Goal: Task Accomplishment & Management: Manage account settings

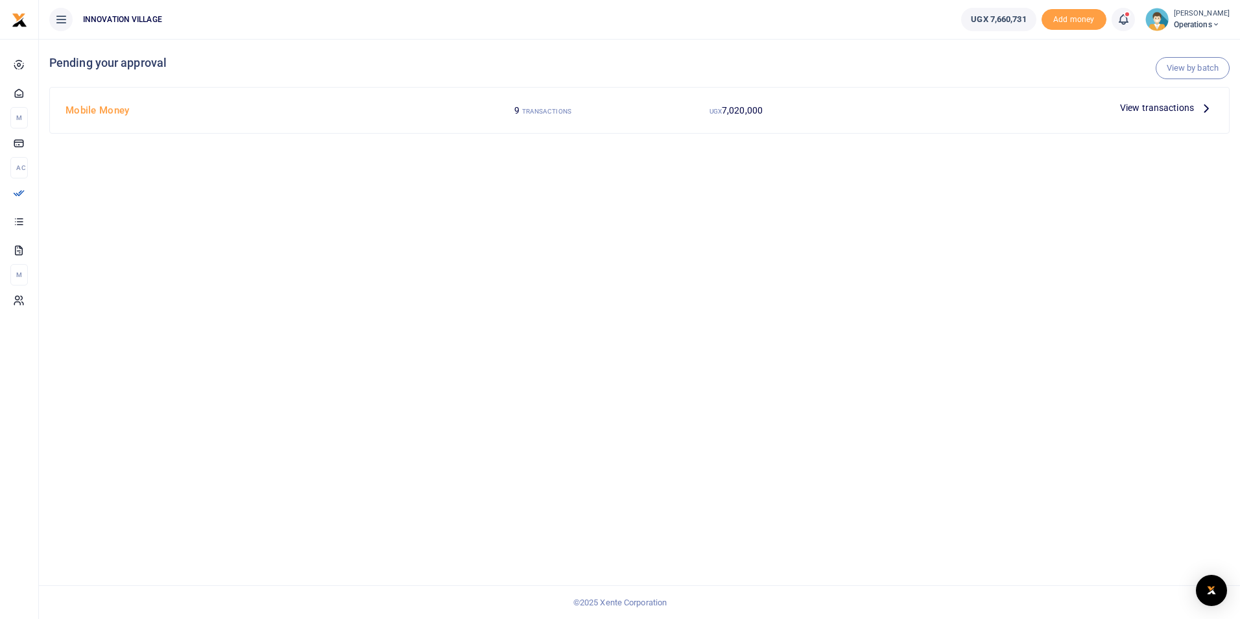
click at [1167, 105] on span "View transactions" at bounding box center [1157, 108] width 74 height 14
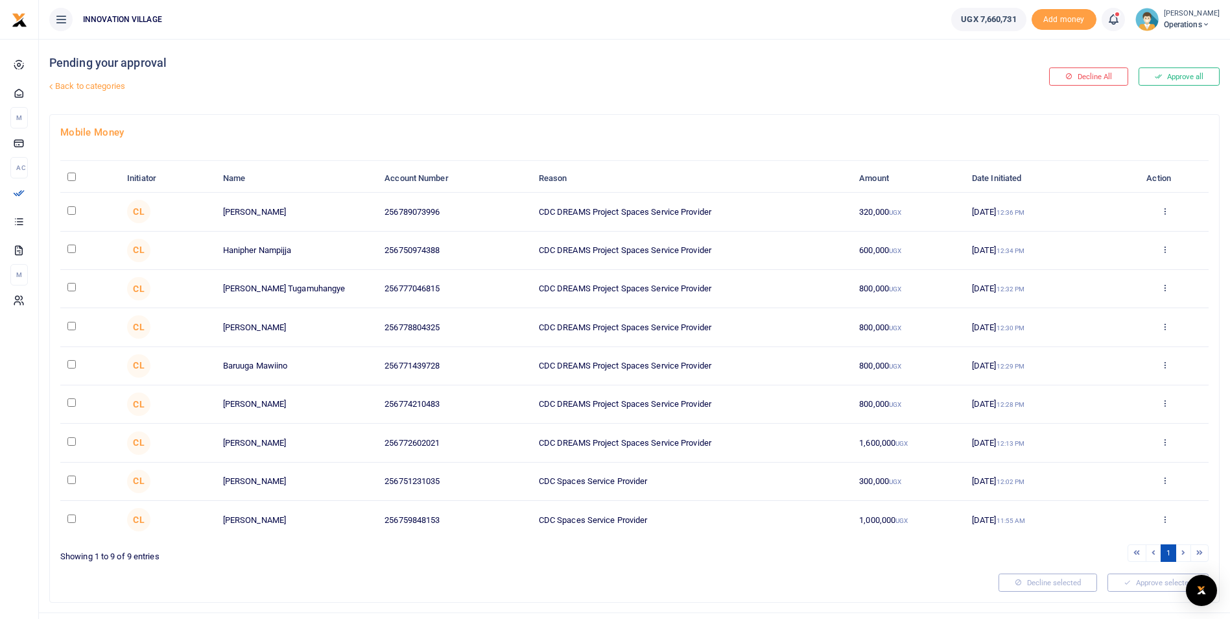
click at [68, 439] on input "checkbox" at bounding box center [71, 441] width 8 height 8
checkbox input "true"
click at [1140, 582] on button "Approve selected (1)" at bounding box center [1154, 582] width 110 height 18
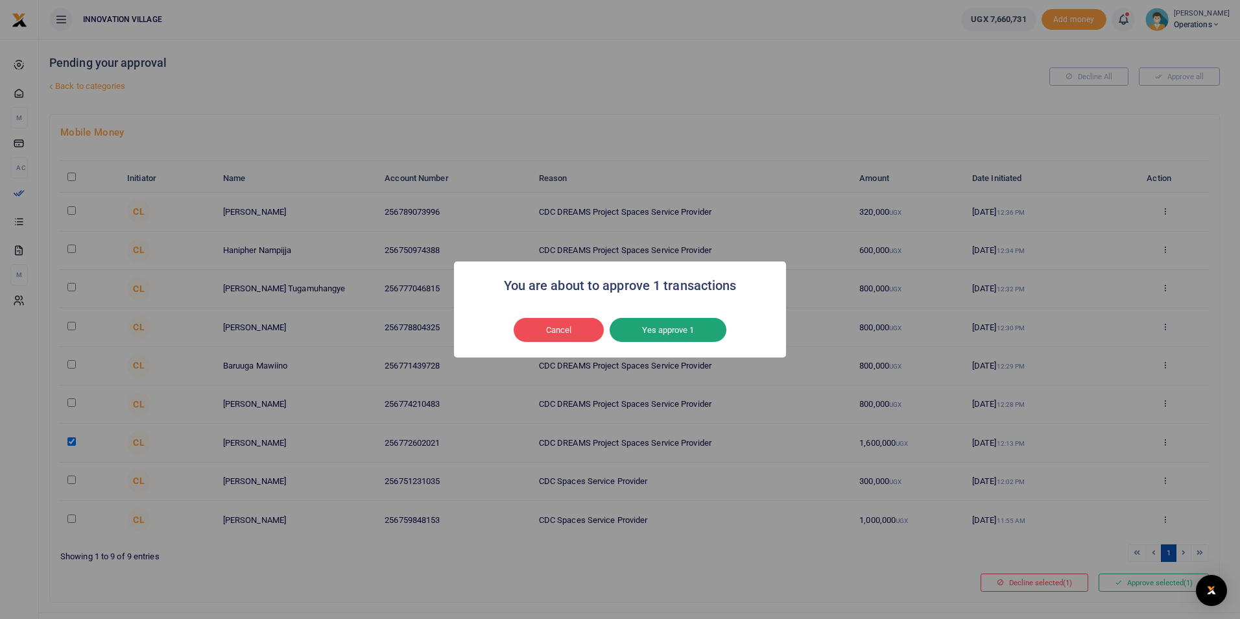
click at [652, 329] on button "Yes approve 1" at bounding box center [668, 330] width 117 height 25
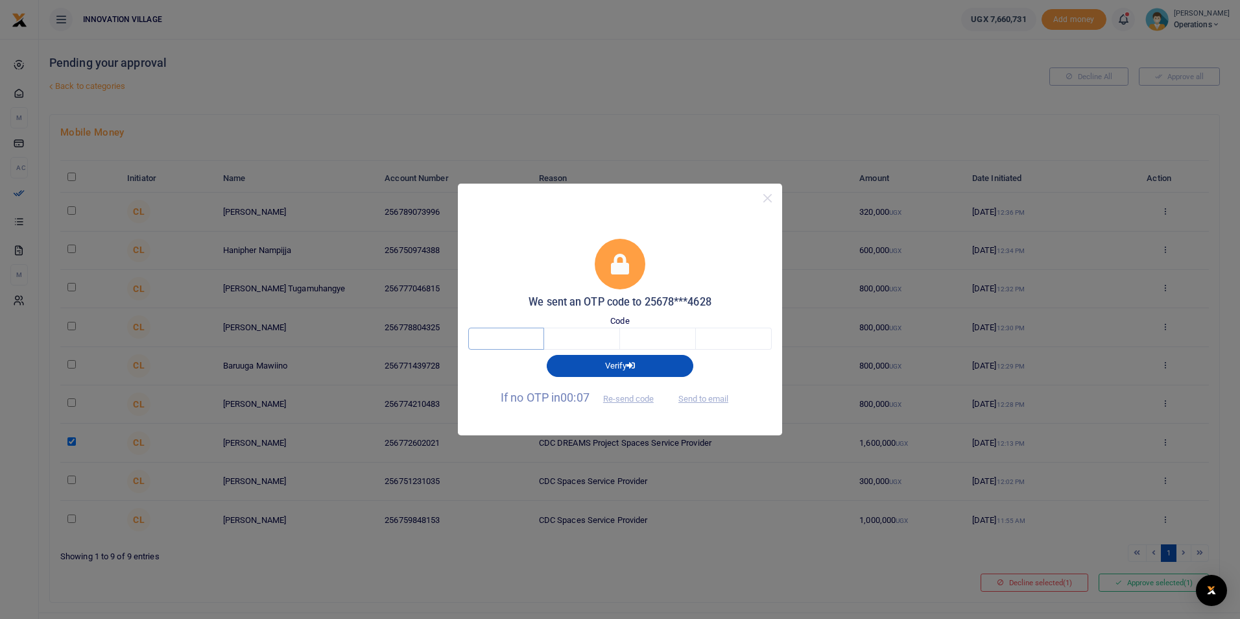
click at [506, 337] on input "text" at bounding box center [506, 338] width 76 height 22
type input "7"
type input "5"
type input "8"
type input "3"
